Goal: Find specific page/section: Find specific page/section

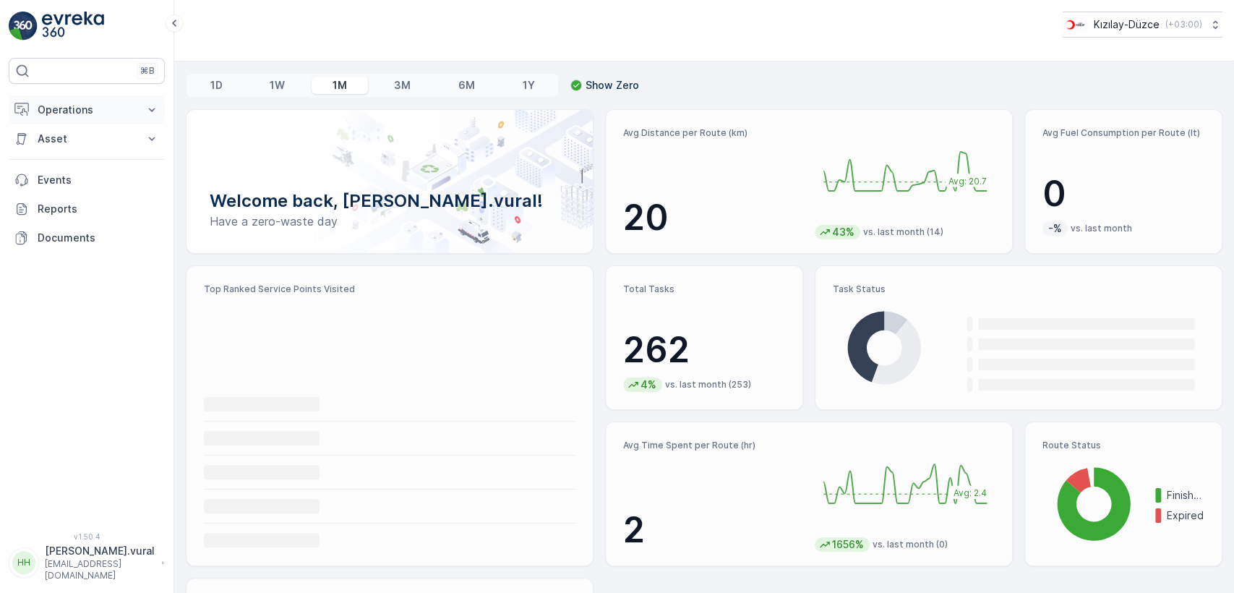
click at [101, 111] on p "Operations" at bounding box center [87, 110] width 98 height 14
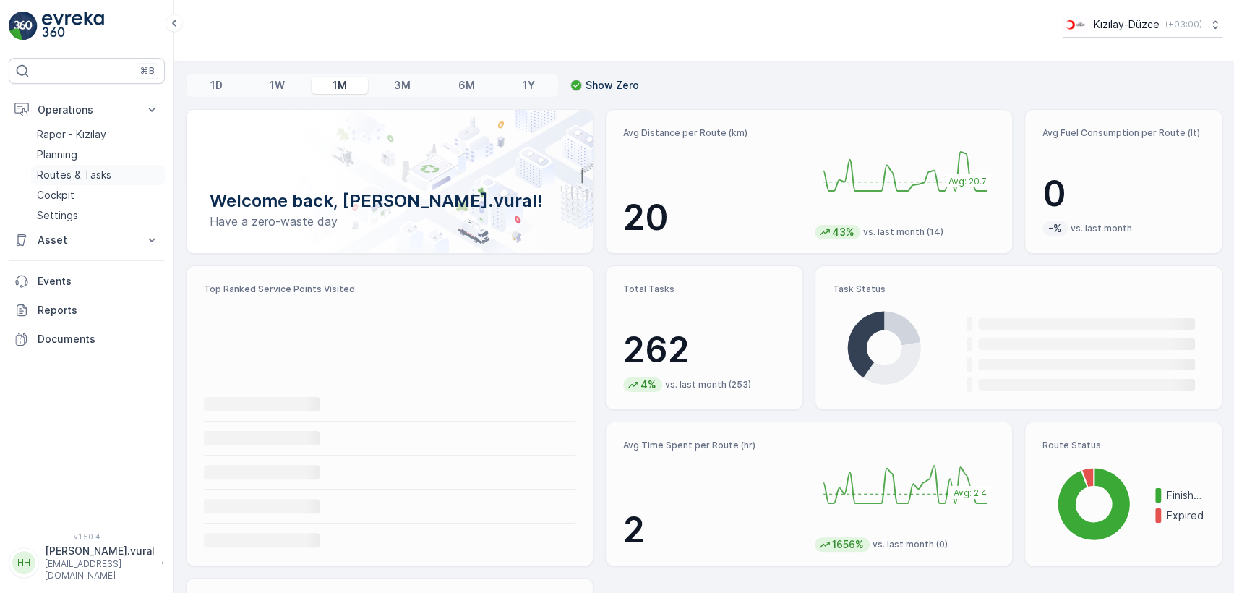
click at [112, 166] on link "Routes & Tasks" at bounding box center [98, 175] width 134 height 20
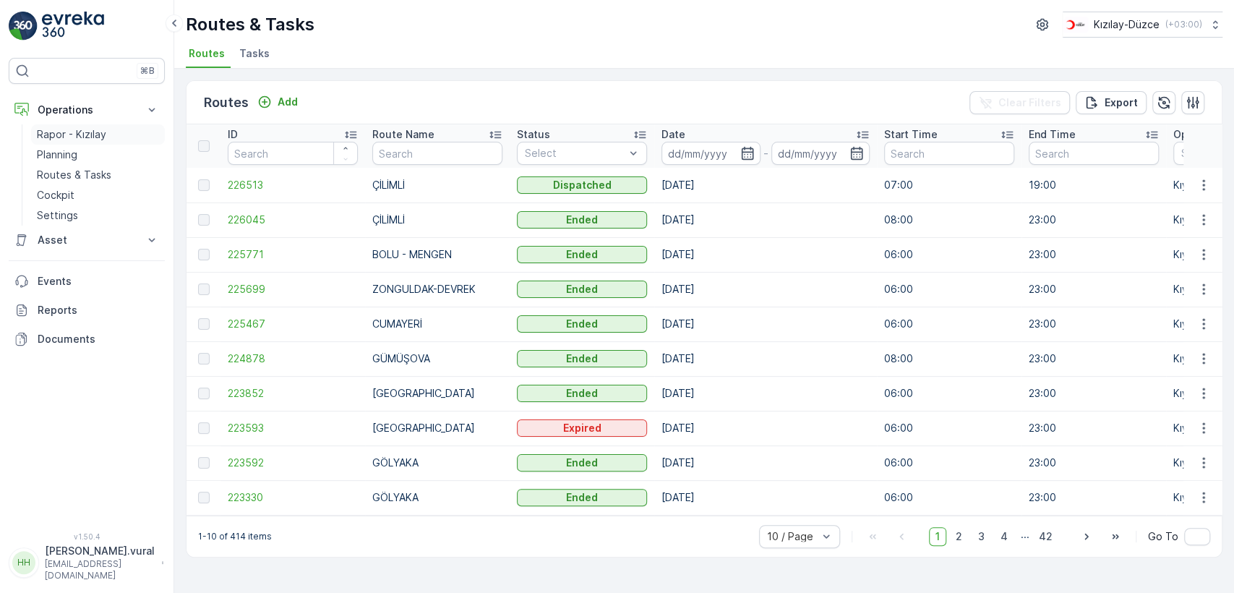
click at [103, 133] on p "Rapor - Kızılay" at bounding box center [71, 134] width 69 height 14
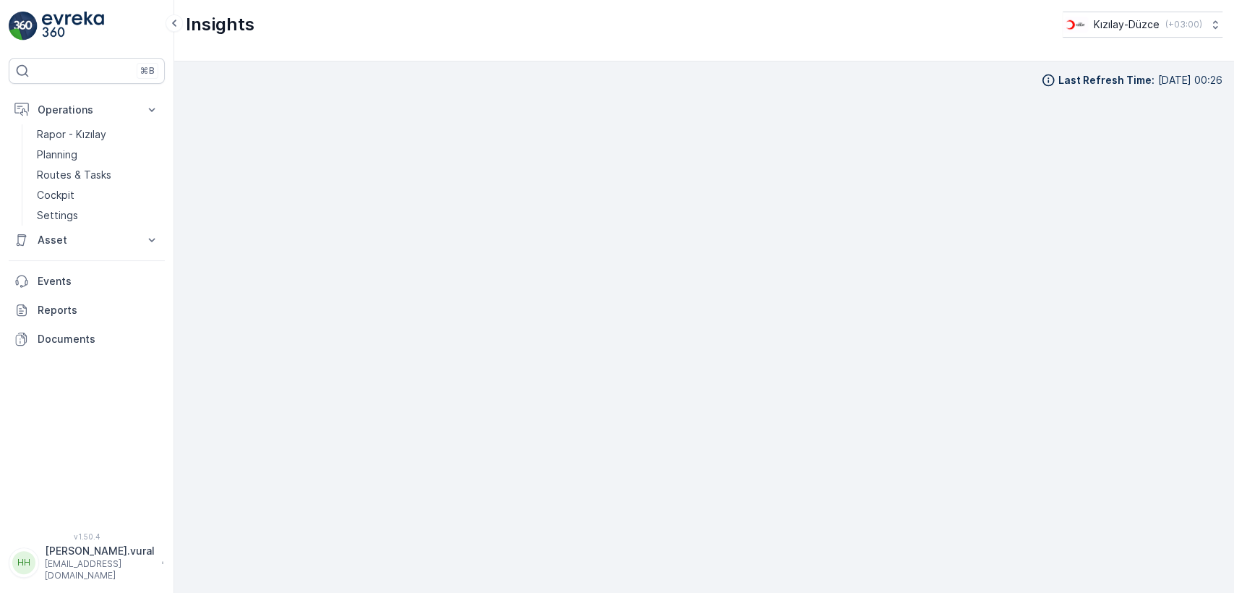
scroll to position [14, 0]
drag, startPoint x: 93, startPoint y: 568, endPoint x: 93, endPoint y: 557, distance: 10.8
click at [93, 567] on p "[EMAIL_ADDRESS][DOMAIN_NAME]" at bounding box center [100, 569] width 110 height 23
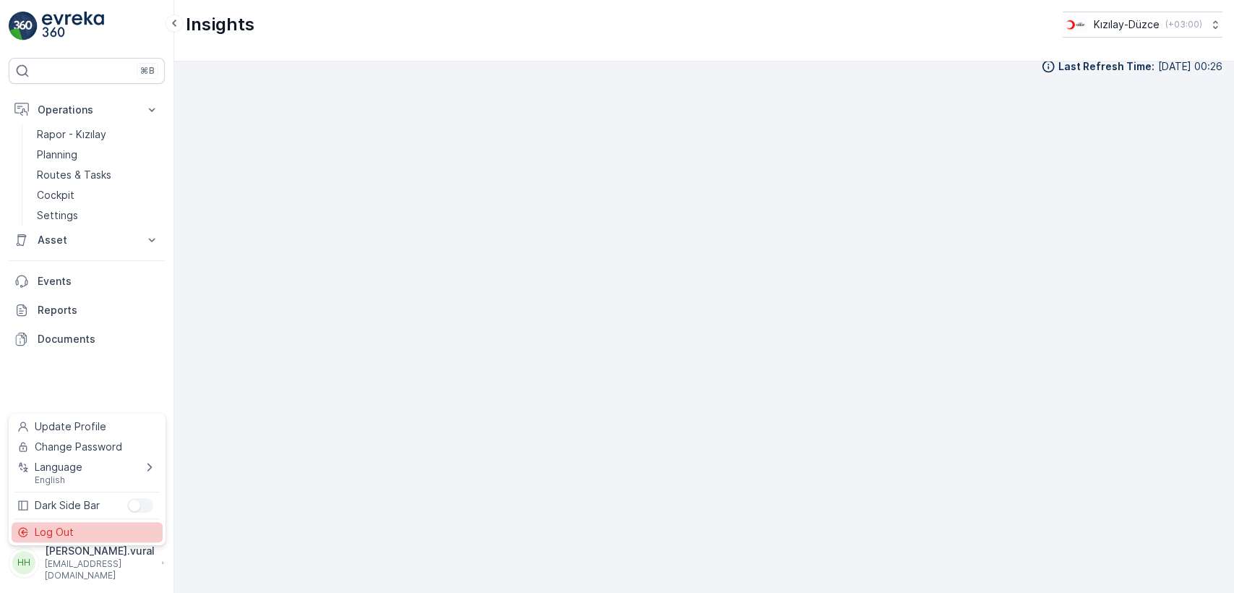
click at [90, 534] on div "Log Out" at bounding box center [87, 532] width 151 height 20
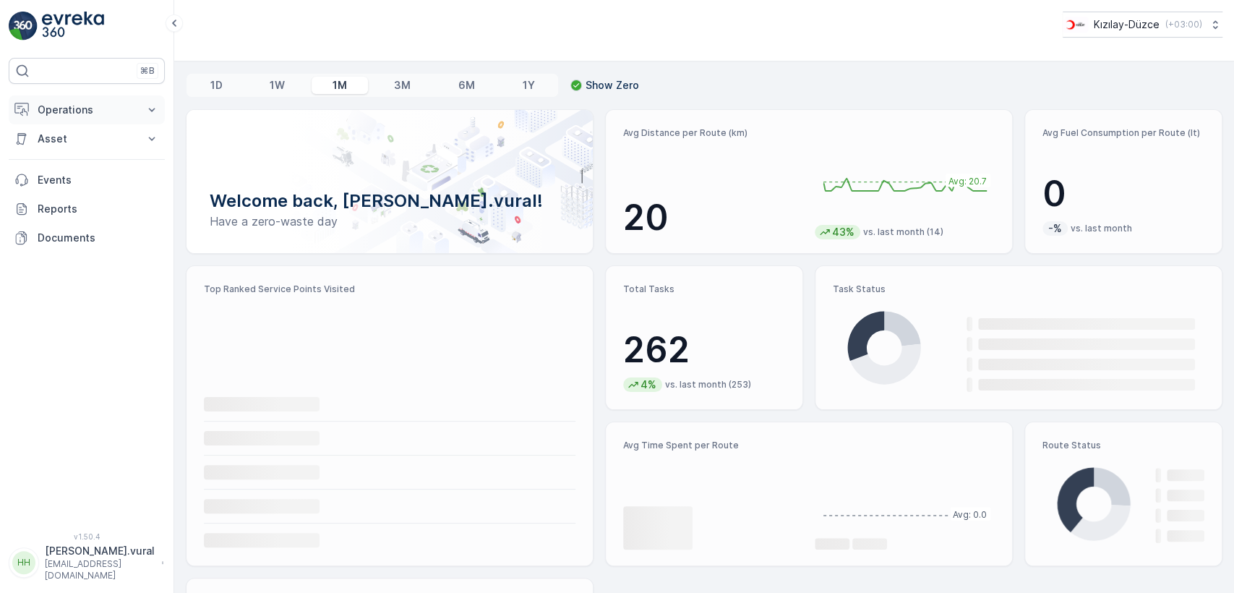
click at [77, 107] on p "Operations" at bounding box center [87, 110] width 98 height 14
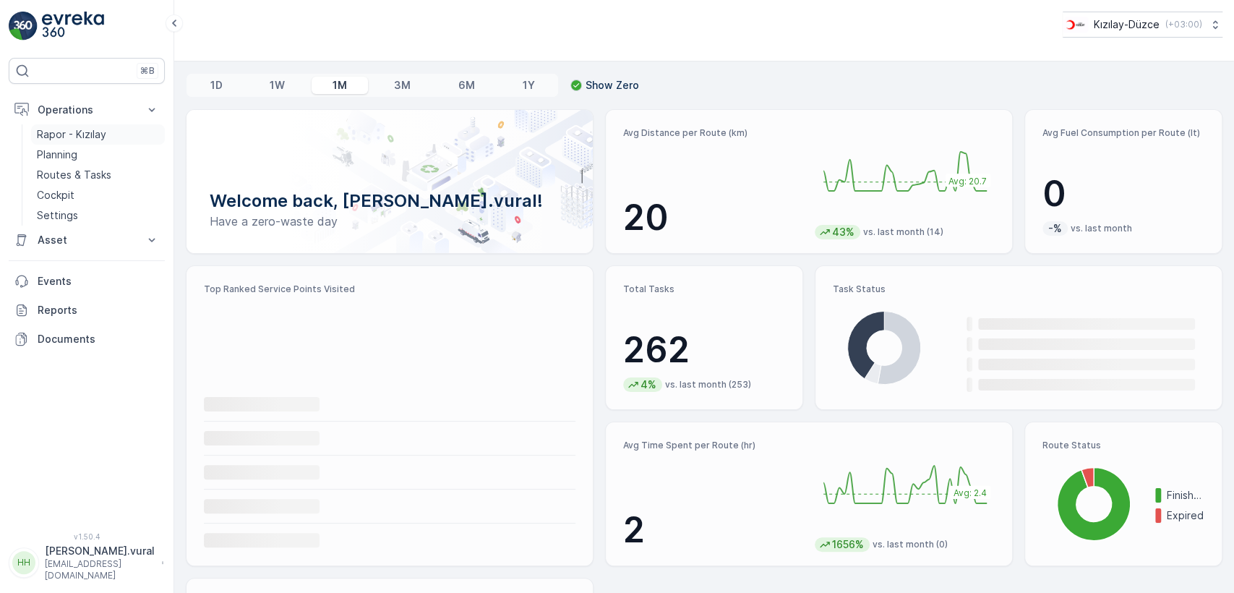
click at [87, 131] on p "Rapor - Kızılay" at bounding box center [71, 134] width 69 height 14
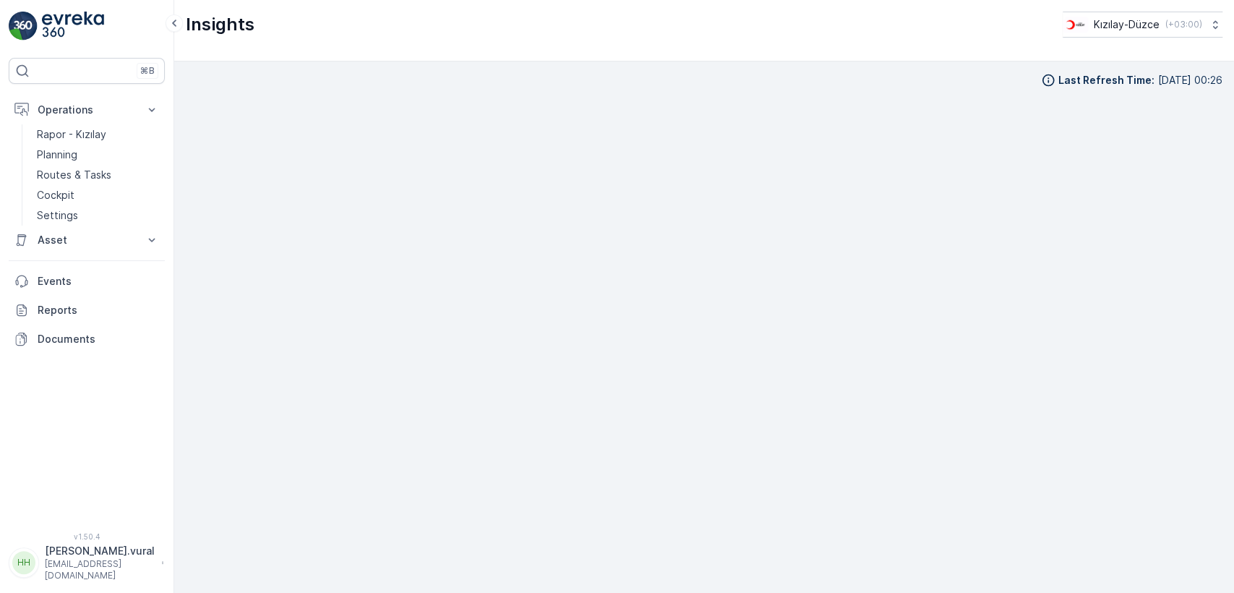
scroll to position [14, 0]
